Goal: Find specific page/section: Find specific page/section

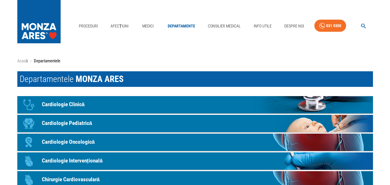
click at [362, 25] on icon "button" at bounding box center [363, 26] width 5 height 5
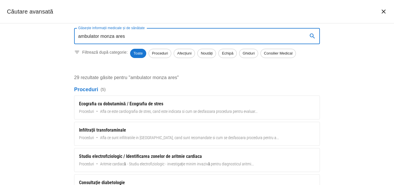
type input "ambulator monza ares"
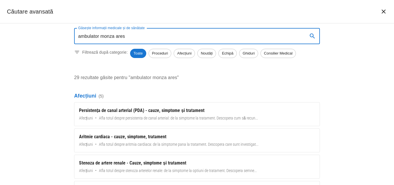
scroll to position [231, 0]
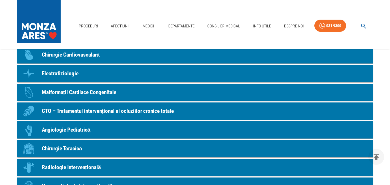
scroll to position [519, 0]
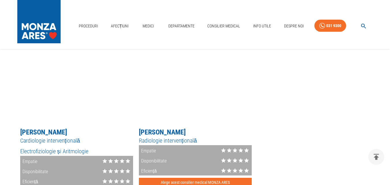
scroll to position [1067, 0]
